Goal: Transaction & Acquisition: Purchase product/service

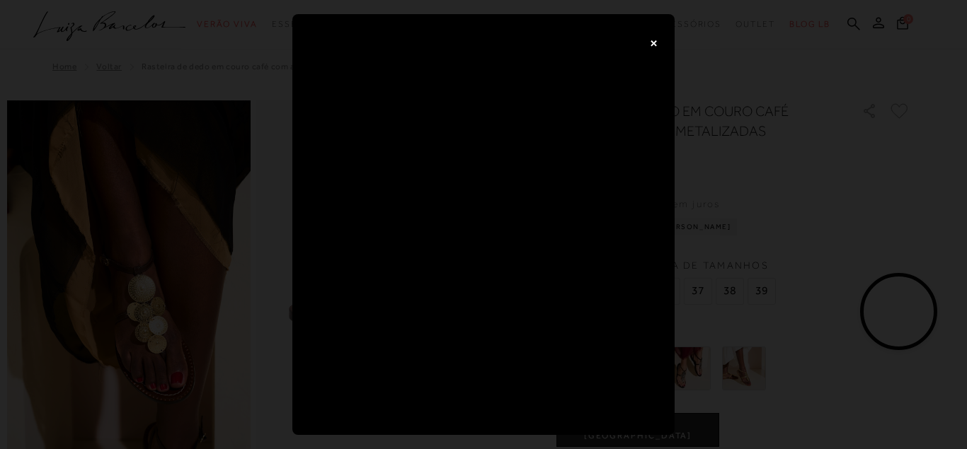
click at [650, 44] on button "×" at bounding box center [653, 42] width 28 height 28
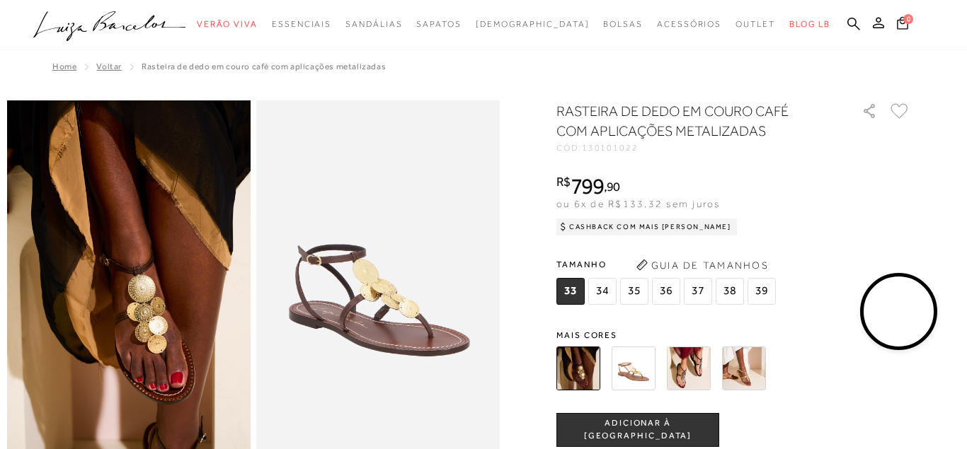
click at [631, 371] on img at bounding box center [634, 369] width 44 height 44
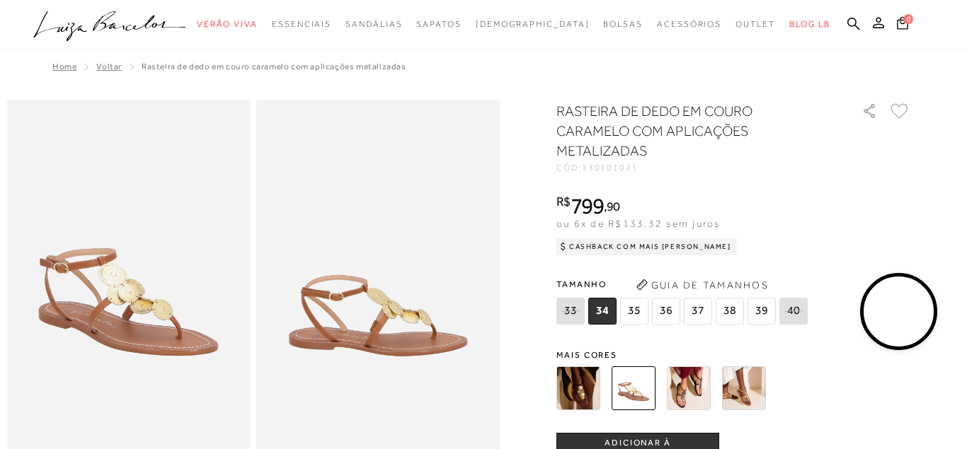
click at [697, 309] on span "37" at bounding box center [698, 311] width 28 height 27
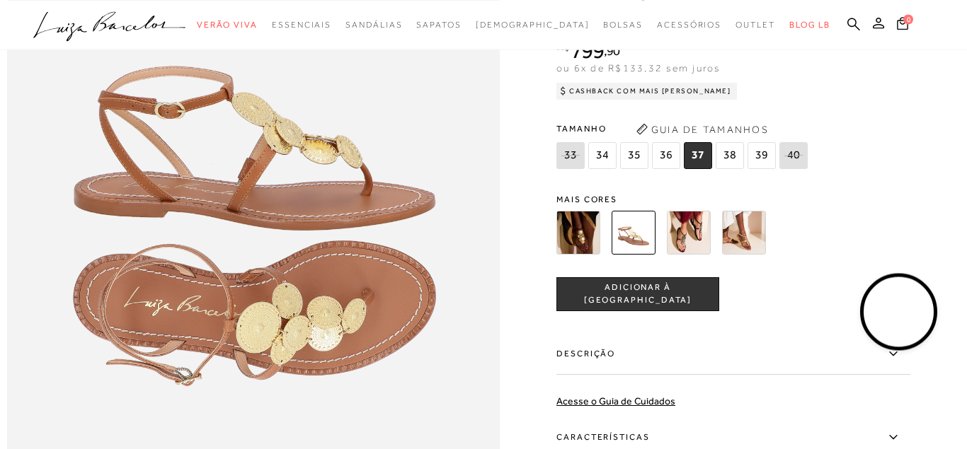
scroll to position [870, 0]
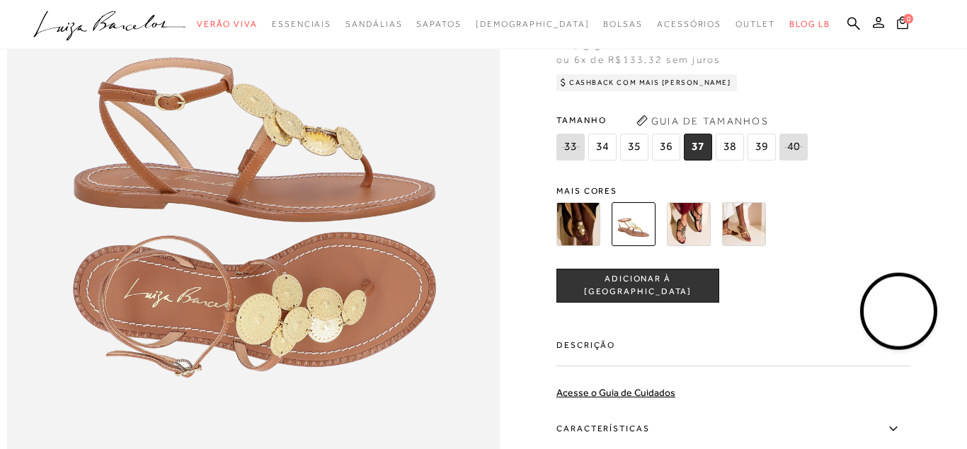
click at [698, 227] on img at bounding box center [689, 224] width 44 height 44
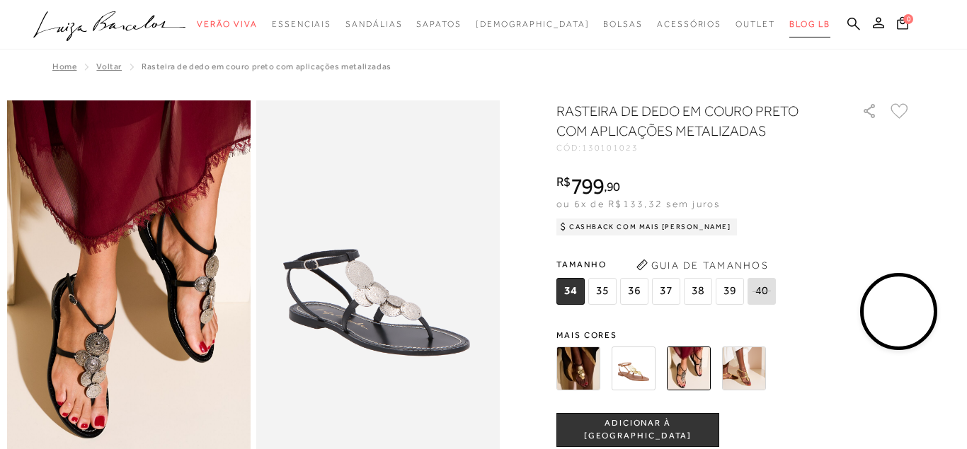
click at [789, 24] on span "BLOG LB" at bounding box center [809, 24] width 41 height 10
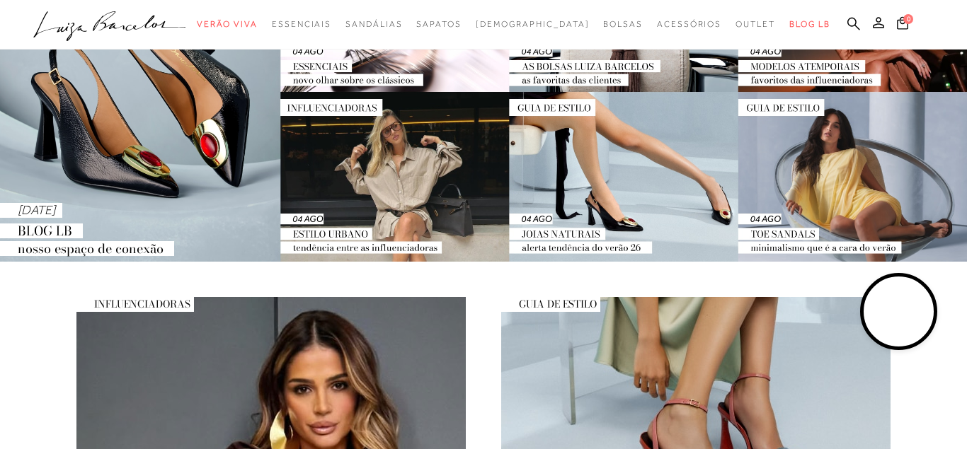
scroll to position [217, 0]
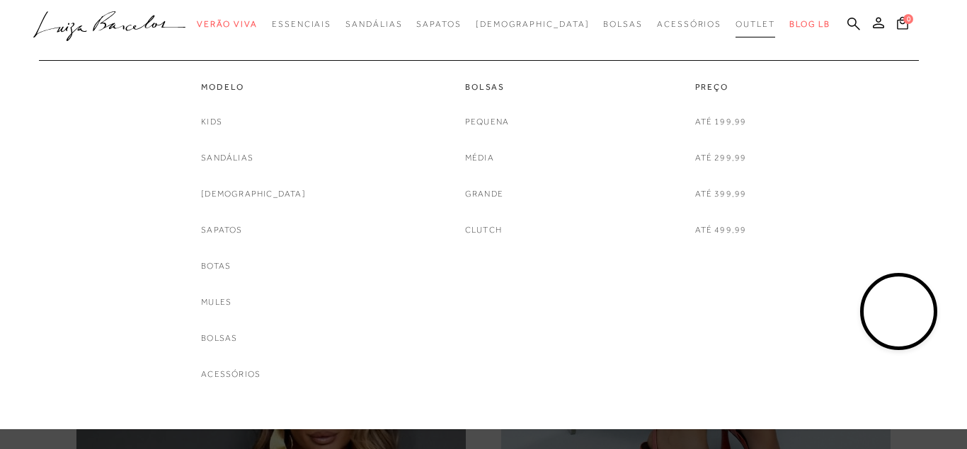
click at [735, 28] on span "Outlet" at bounding box center [755, 24] width 40 height 10
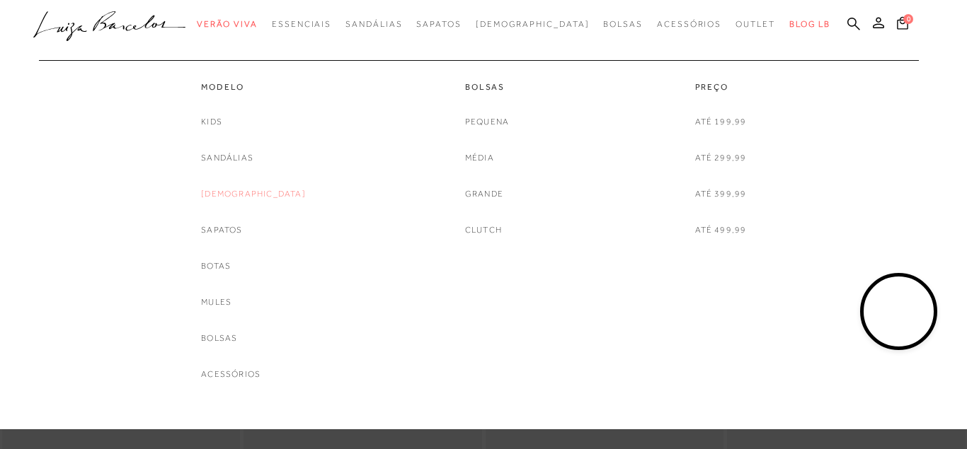
click at [246, 198] on link "[DEMOGRAPHIC_DATA]" at bounding box center [253, 194] width 105 height 15
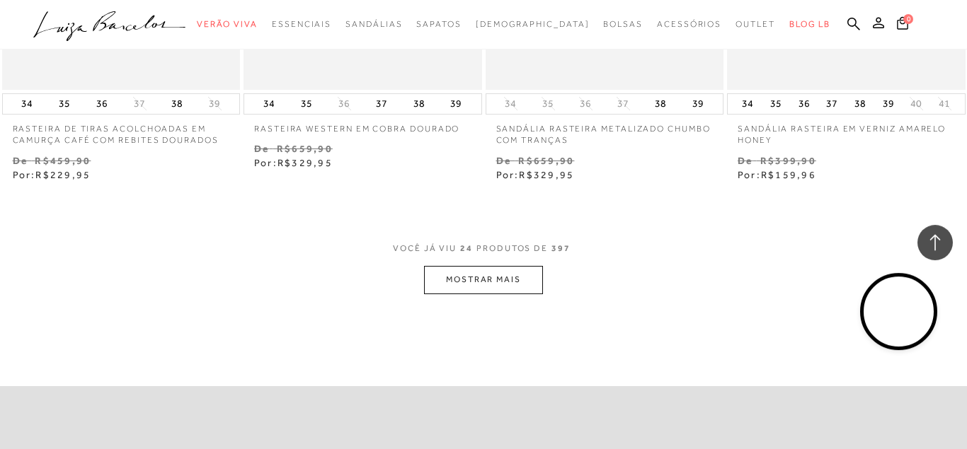
scroll to position [2730, 0]
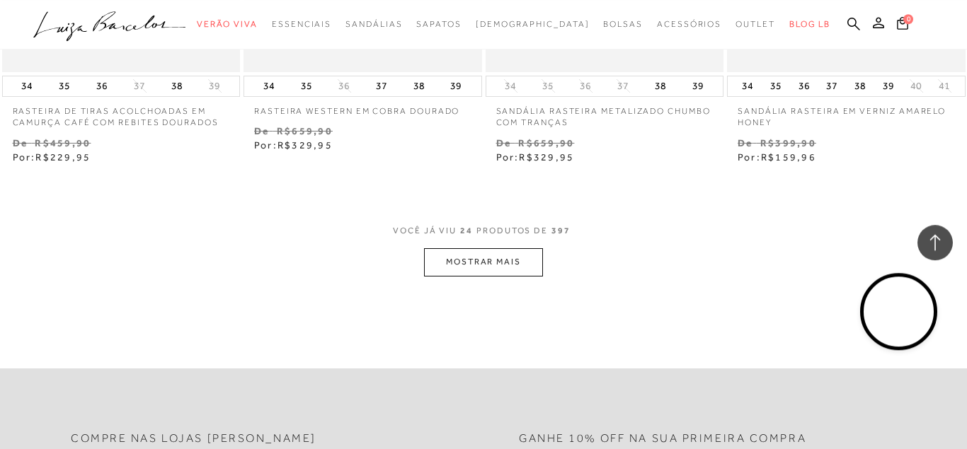
click at [462, 263] on button "MOSTRAR MAIS" at bounding box center [483, 262] width 119 height 28
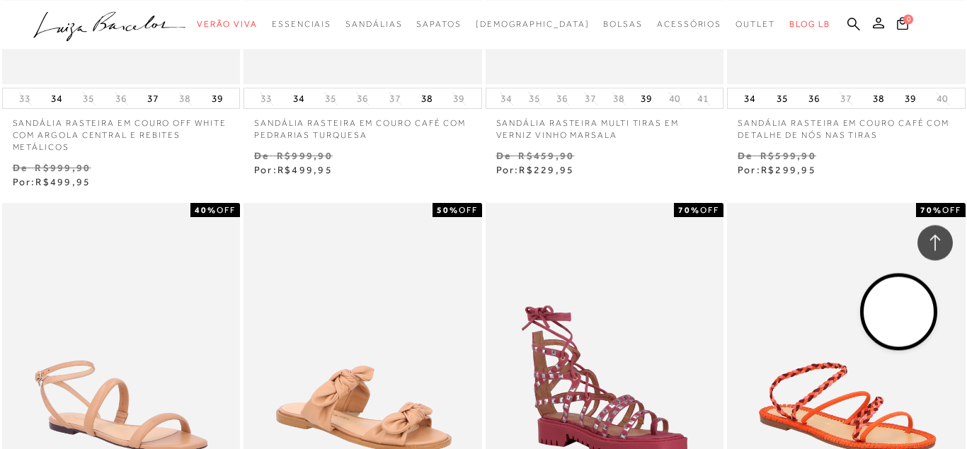
scroll to position [3882, 0]
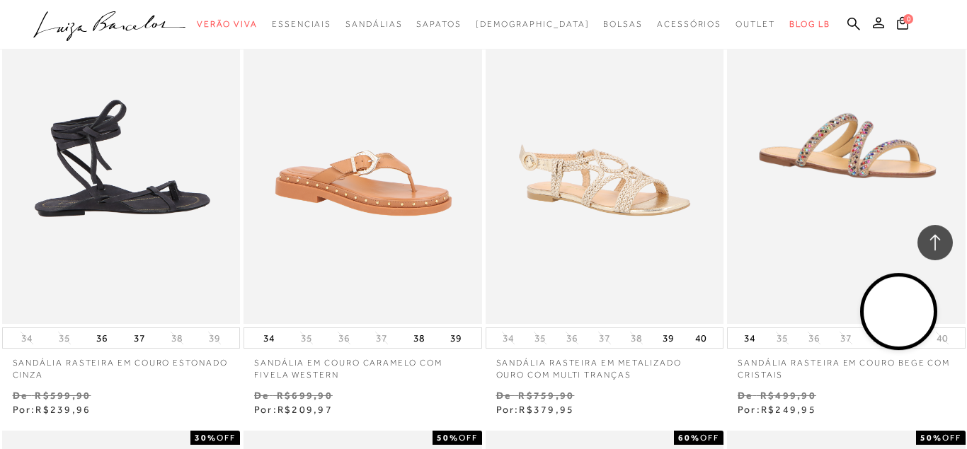
click at [124, 202] on img at bounding box center [122, 145] width 237 height 357
